Goal: Check status: Check status

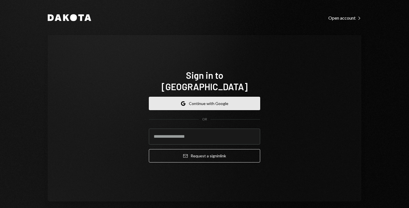
click at [197, 99] on button "Google Continue with Google" at bounding box center [204, 103] width 111 height 13
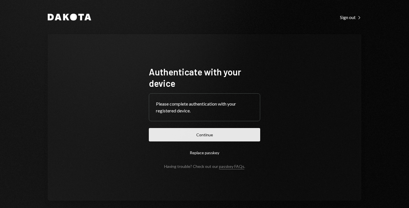
click at [211, 134] on button "Continue" at bounding box center [204, 134] width 111 height 13
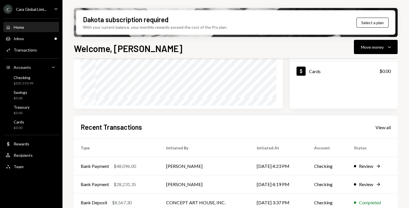
scroll to position [135, 0]
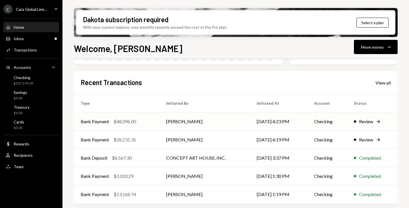
click at [367, 122] on div "Review" at bounding box center [366, 121] width 14 height 7
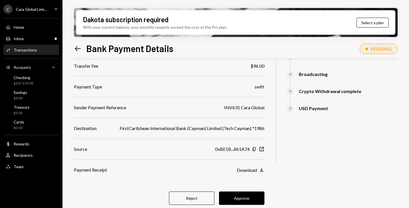
scroll to position [105, 0]
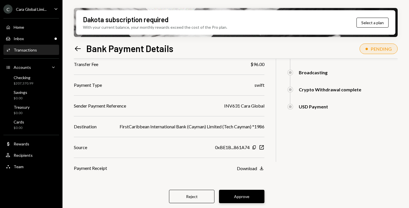
click at [249, 199] on button "Approve" at bounding box center [241, 195] width 45 height 13
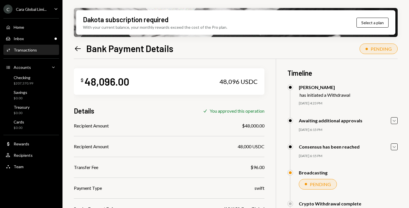
scroll to position [0, 0]
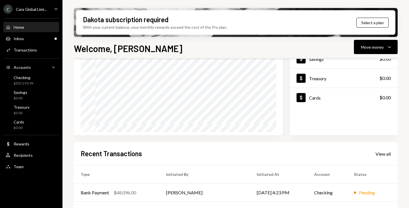
scroll to position [85, 0]
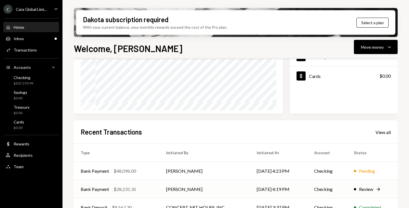
click at [374, 191] on div "Review Right Arrow" at bounding box center [372, 188] width 37 height 7
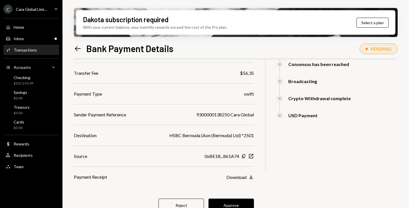
scroll to position [105, 0]
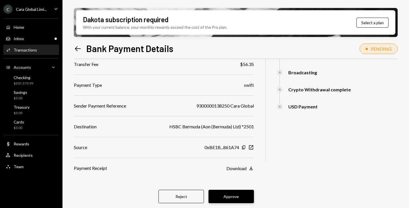
click at [236, 197] on button "Approve" at bounding box center [230, 195] width 45 height 13
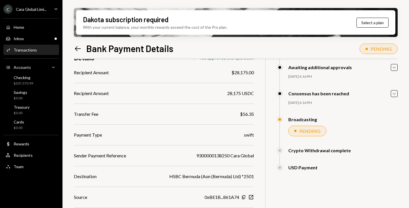
scroll to position [0, 0]
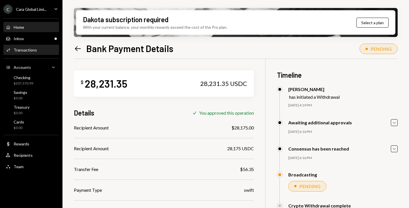
click at [28, 29] on div "Home Home" at bounding box center [31, 27] width 51 height 5
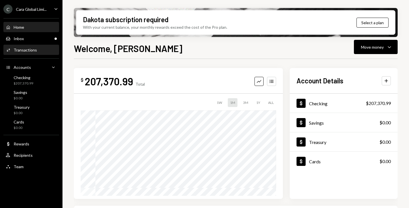
click at [28, 52] on div "Transactions" at bounding box center [25, 49] width 23 height 5
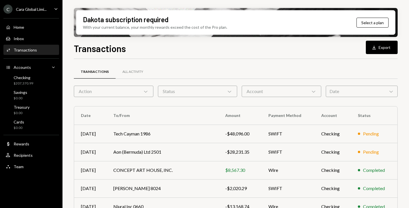
scroll to position [57, 0]
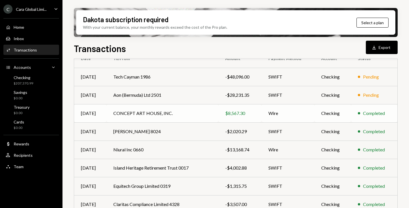
click at [148, 112] on td "CONCEPT ART HOUSE, INC." at bounding box center [162, 113] width 112 height 18
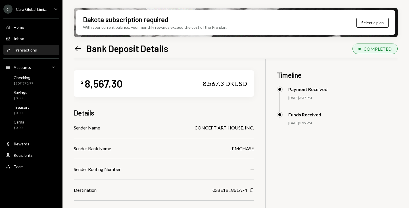
scroll to position [76, 0]
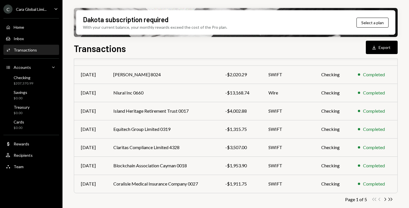
scroll to position [116, 0]
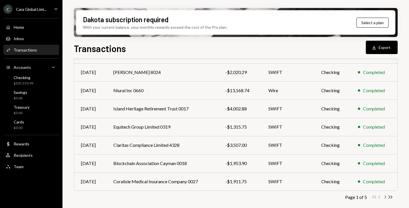
click at [385, 196] on icon "button" at bounding box center [386, 196] width 2 height 3
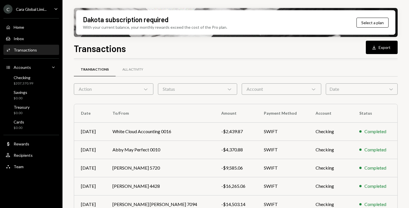
scroll to position [0, 0]
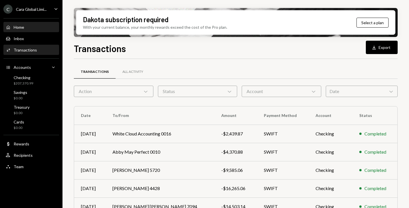
click at [31, 28] on div "Home Home" at bounding box center [31, 27] width 51 height 5
